Goal: Information Seeking & Learning: Learn about a topic

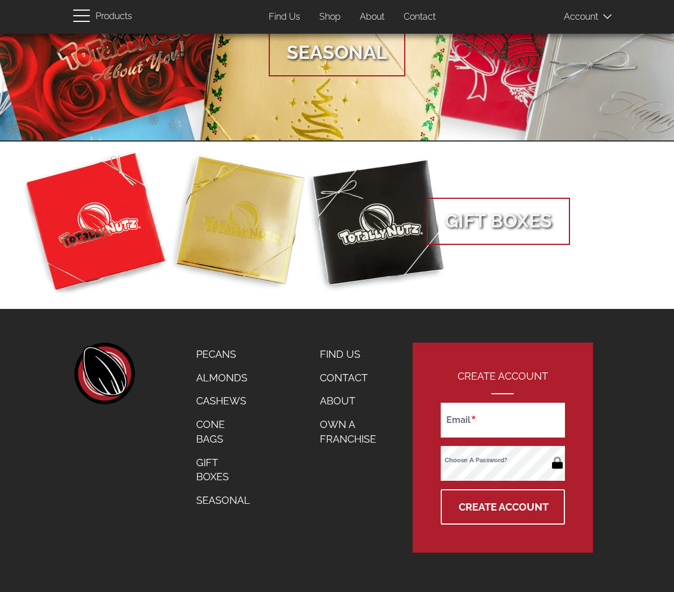
scroll to position [401, 0]
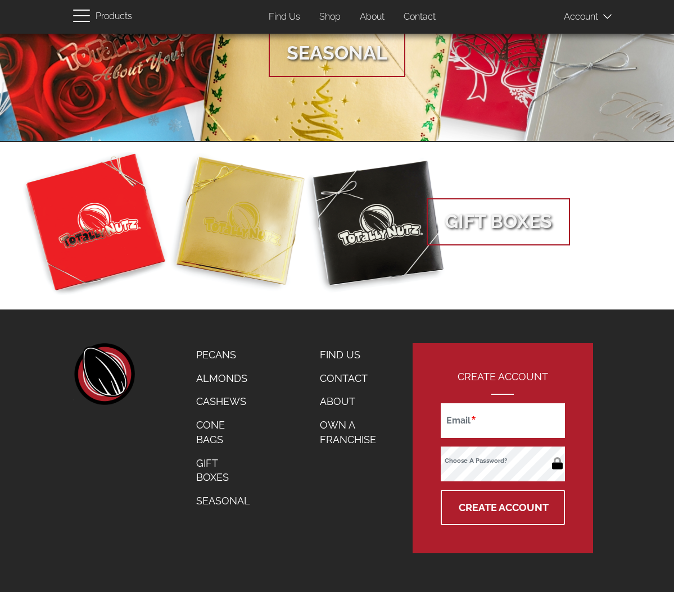
click at [323, 353] on link "Find Us" at bounding box center [347, 355] width 73 height 24
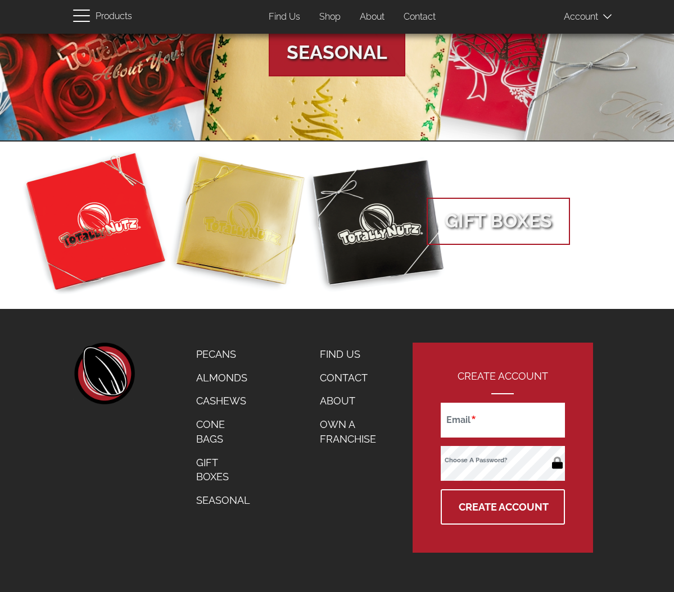
scroll to position [401, 0]
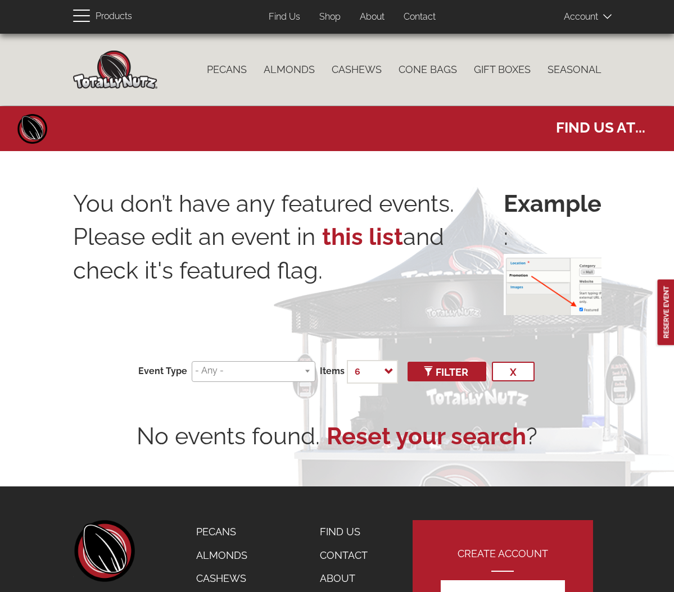
scroll to position [63, 0]
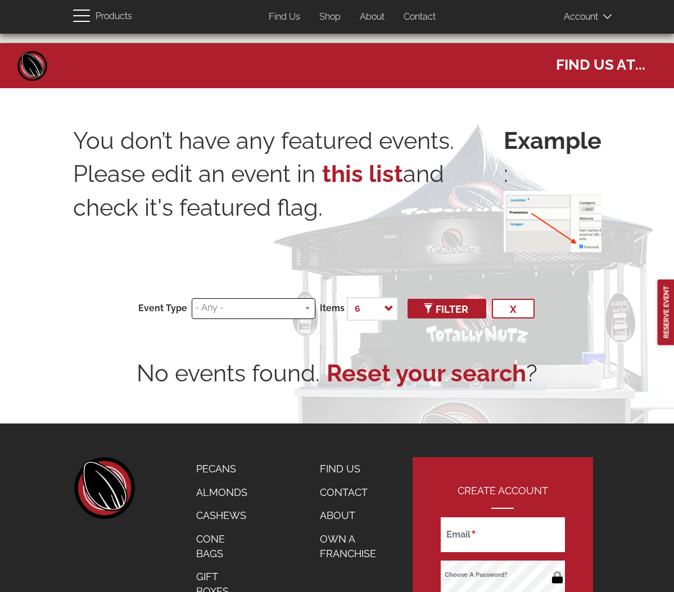
click at [242, 312] on input "search" at bounding box center [251, 308] width 113 height 13
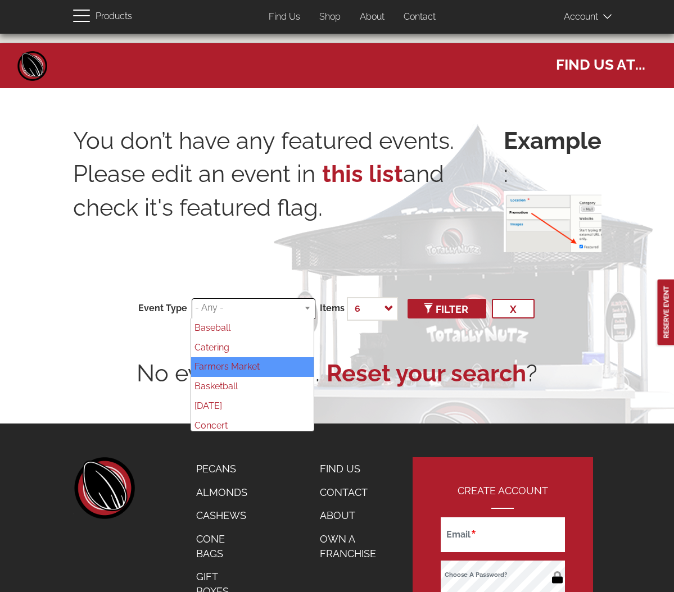
select select "86"
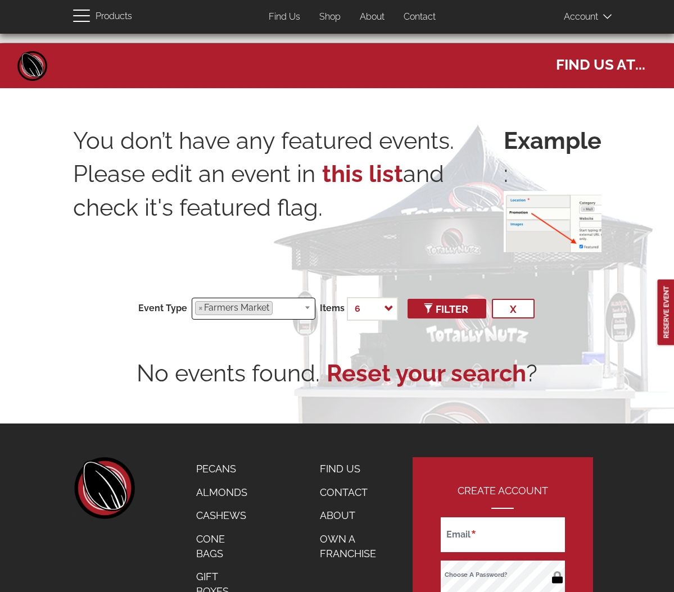
scroll to position [22, 0]
click at [437, 307] on span "Filter" at bounding box center [446, 309] width 43 height 12
click at [274, 308] on ul "× Farmers Market" at bounding box center [256, 306] width 122 height 17
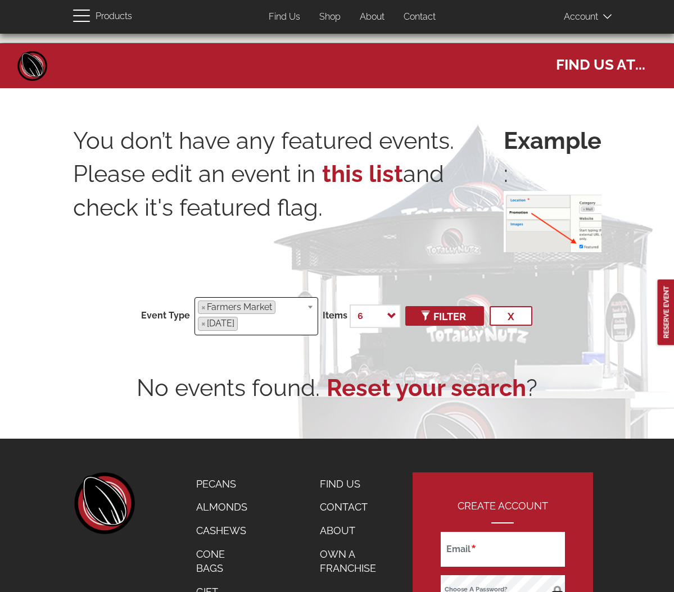
scroll to position [45, 0]
click at [276, 326] on ul "× Farmers Market × Carnival" at bounding box center [256, 315] width 122 height 34
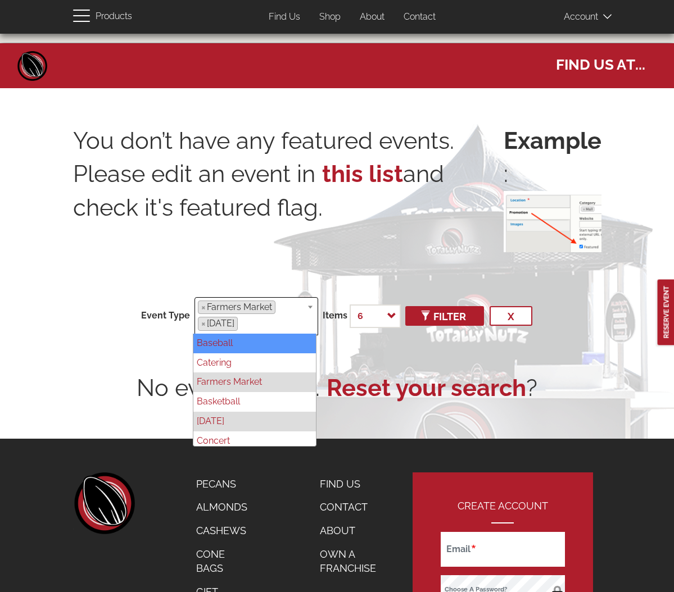
select select "71"
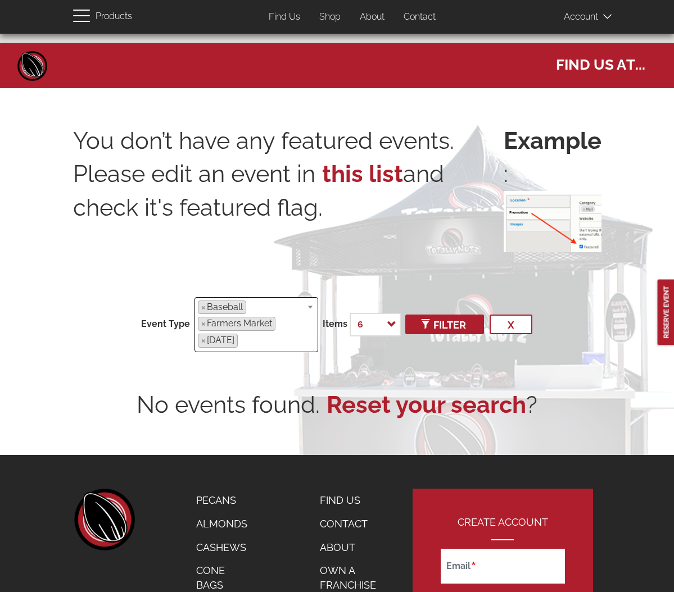
click at [266, 339] on ul "× Baseball × Farmers Market × Carnival" at bounding box center [256, 323] width 122 height 51
click at [280, 340] on ul "× Baseball × Catering × Farmers Market × Carnival" at bounding box center [256, 323] width 122 height 51
click at [270, 348] on ul "× Baseball × Catering × Farmers Market × Basketball × Carnival" at bounding box center [256, 323] width 122 height 51
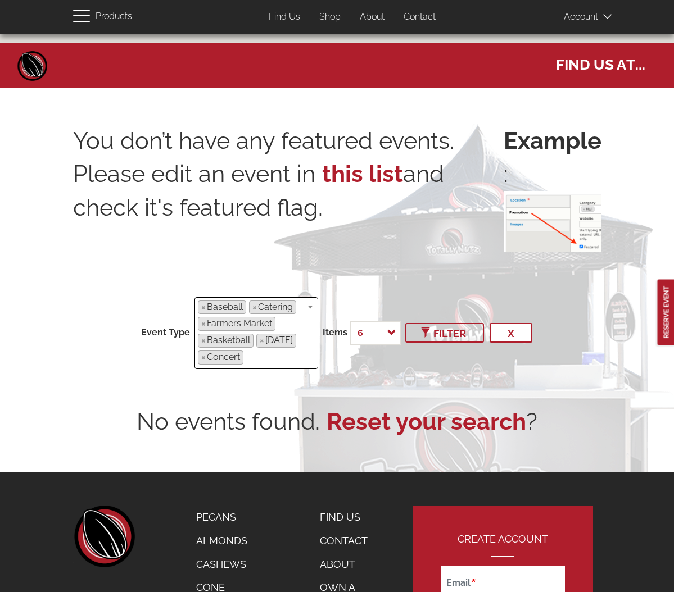
click at [463, 329] on span "Filter" at bounding box center [444, 334] width 43 height 12
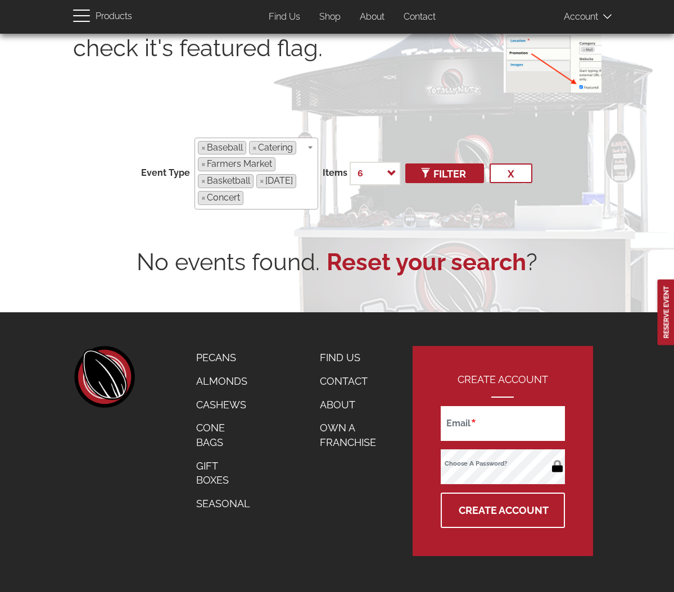
scroll to position [223, 0]
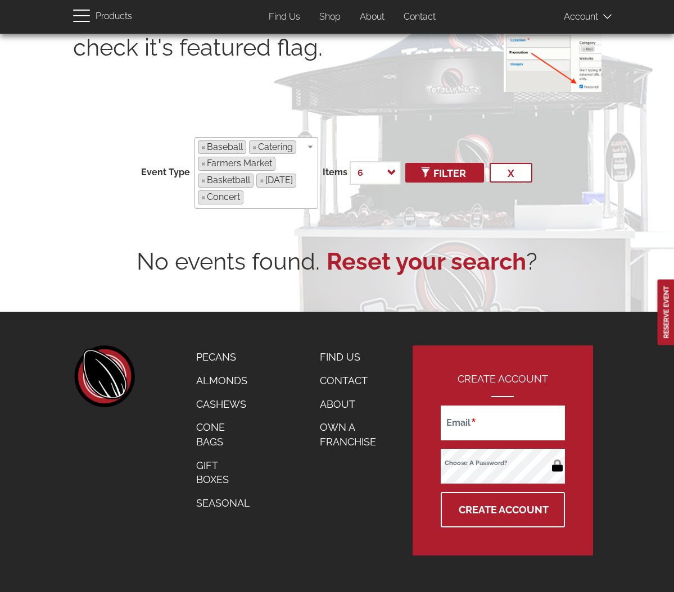
click at [316, 375] on link "Contact" at bounding box center [347, 381] width 73 height 24
click at [326, 378] on link "Contact" at bounding box center [347, 381] width 73 height 24
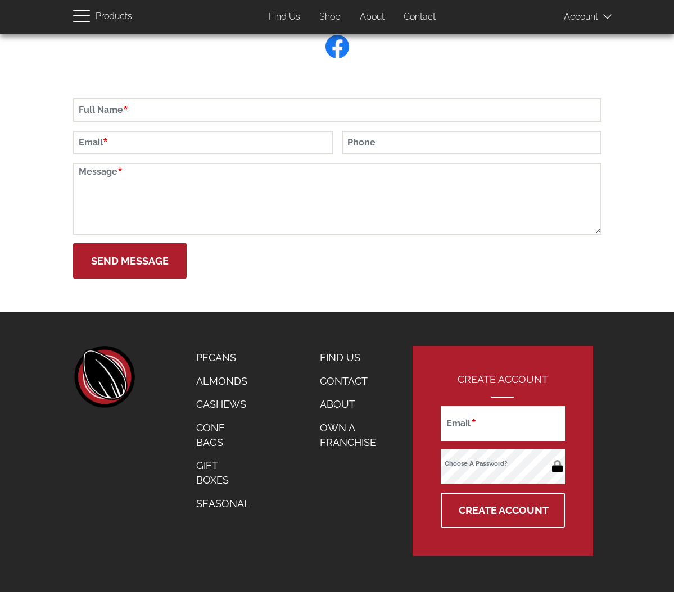
scroll to position [286, 0]
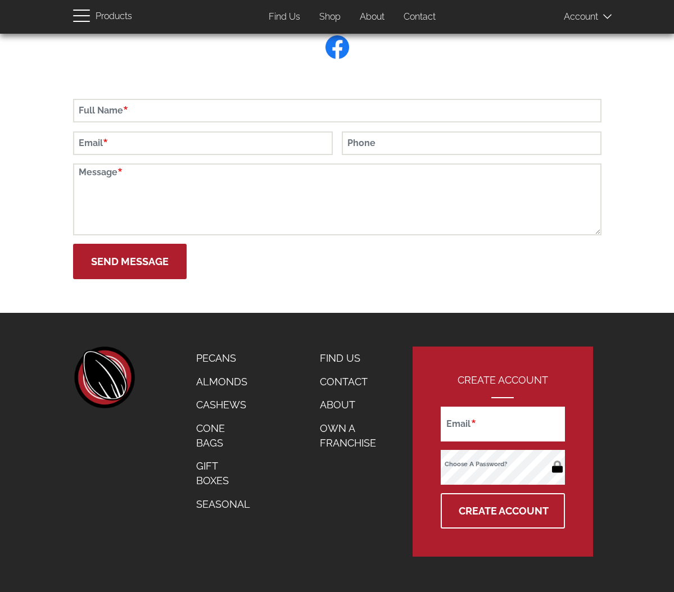
click at [229, 497] on link "Seasonal" at bounding box center [223, 505] width 71 height 24
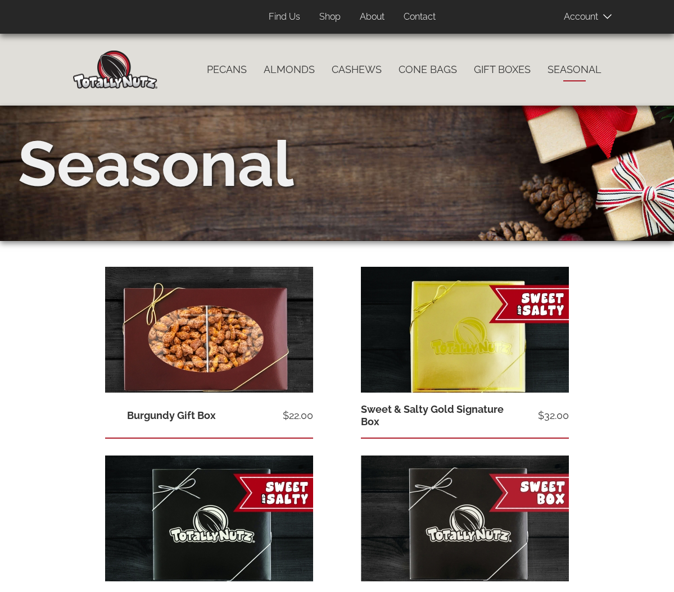
click at [328, 16] on link "Shop" at bounding box center [330, 17] width 38 height 22
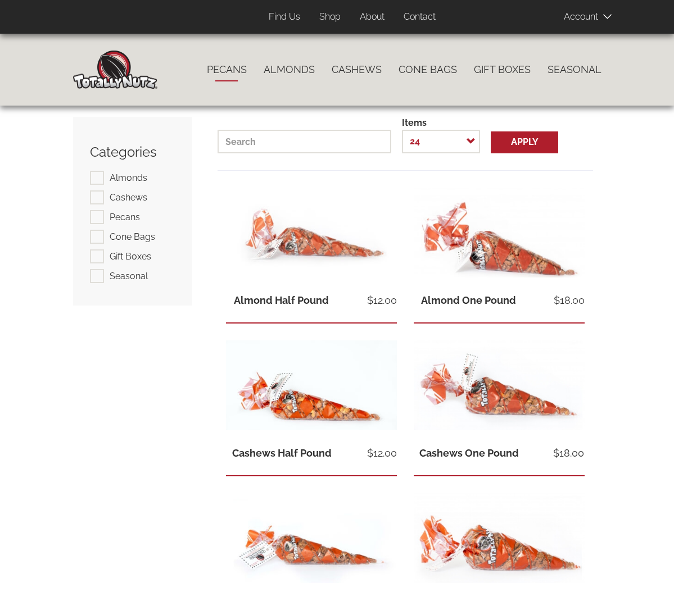
click at [234, 72] on link "Pecans" at bounding box center [226, 70] width 57 height 24
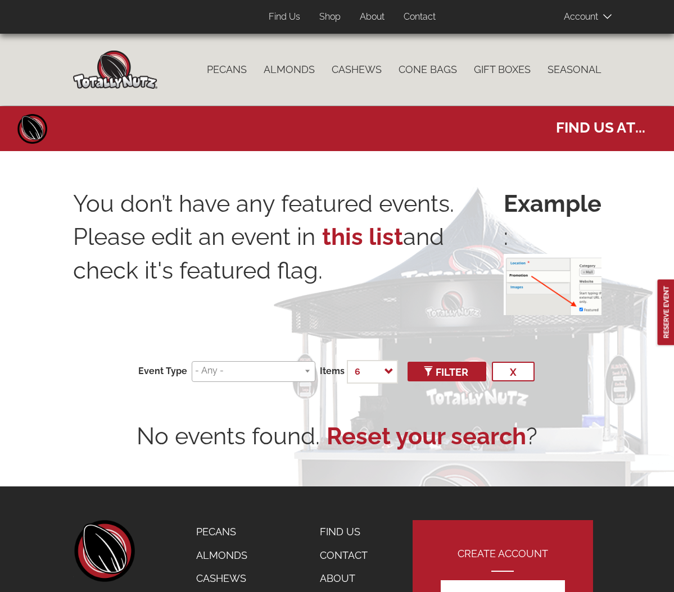
select select
click at [553, 283] on img at bounding box center [552, 284] width 98 height 61
click at [338, 266] on p "You don’t have any featured events. Please edit an event in this list and check…" at bounding box center [288, 248] width 430 height 122
drag, startPoint x: 195, startPoint y: 293, endPoint x: 225, endPoint y: 302, distance: 31.1
click at [196, 294] on p "You don’t have any featured events. Please edit an event in this list and check…" at bounding box center [288, 248] width 430 height 122
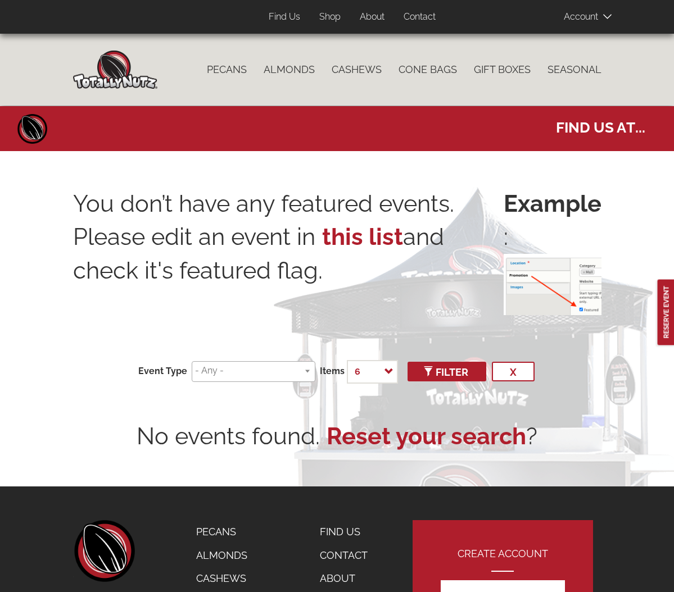
drag, startPoint x: 283, startPoint y: 334, endPoint x: 409, endPoint y: 355, distance: 127.5
click at [297, 338] on div "You don’t have any featured events. Please edit an event in this list and check…" at bounding box center [337, 320] width 528 height 266
click at [452, 375] on span "Filter" at bounding box center [446, 372] width 43 height 12
select select
